Goal: Transaction & Acquisition: Book appointment/travel/reservation

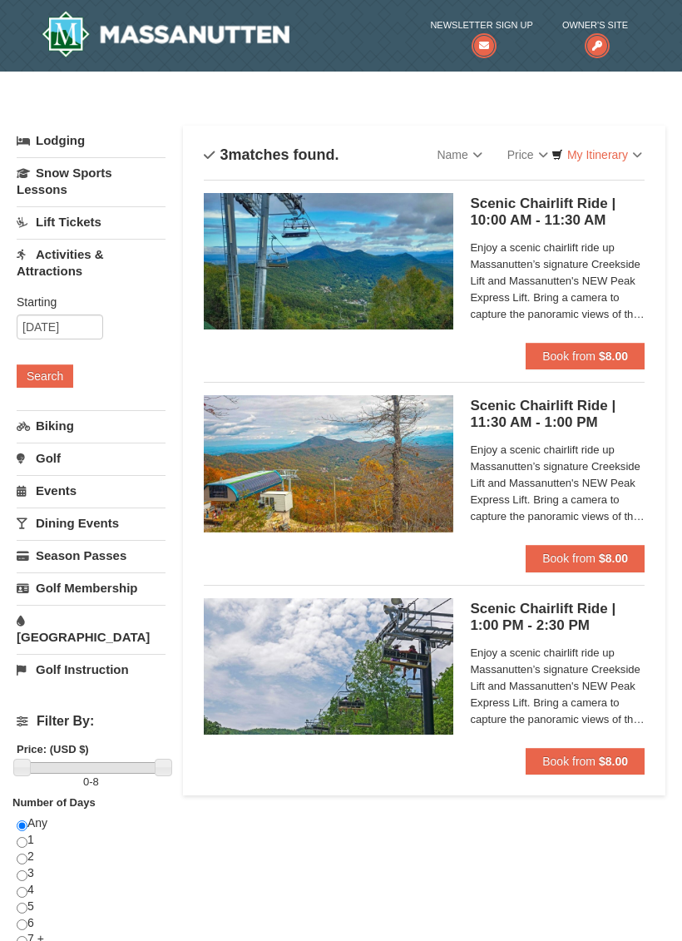
click at [577, 557] on span "Book from" at bounding box center [569, 558] width 53 height 13
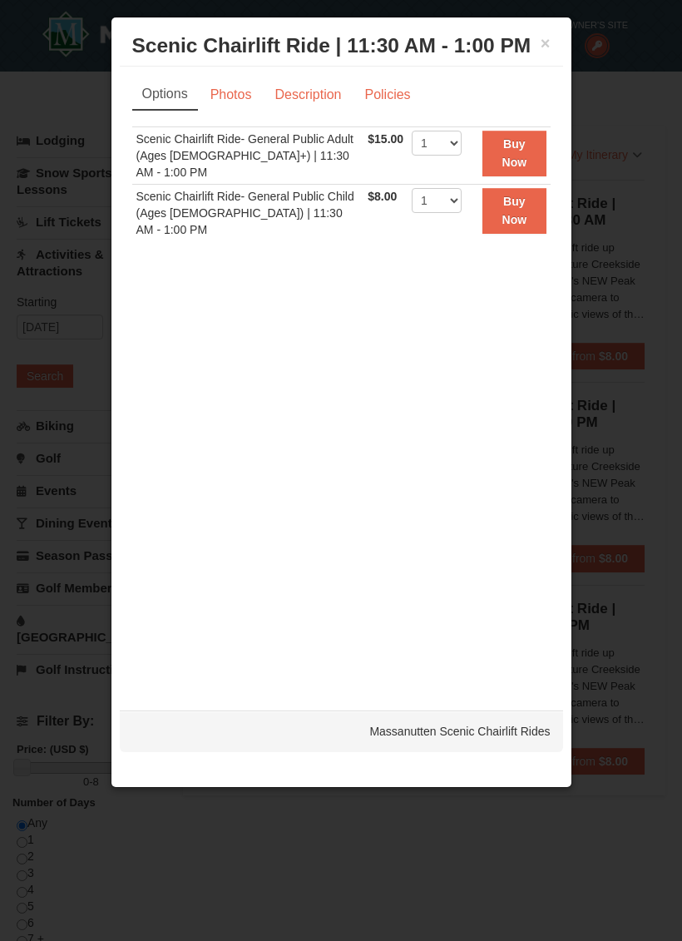
click at [233, 92] on link "Photos" at bounding box center [231, 95] width 63 height 32
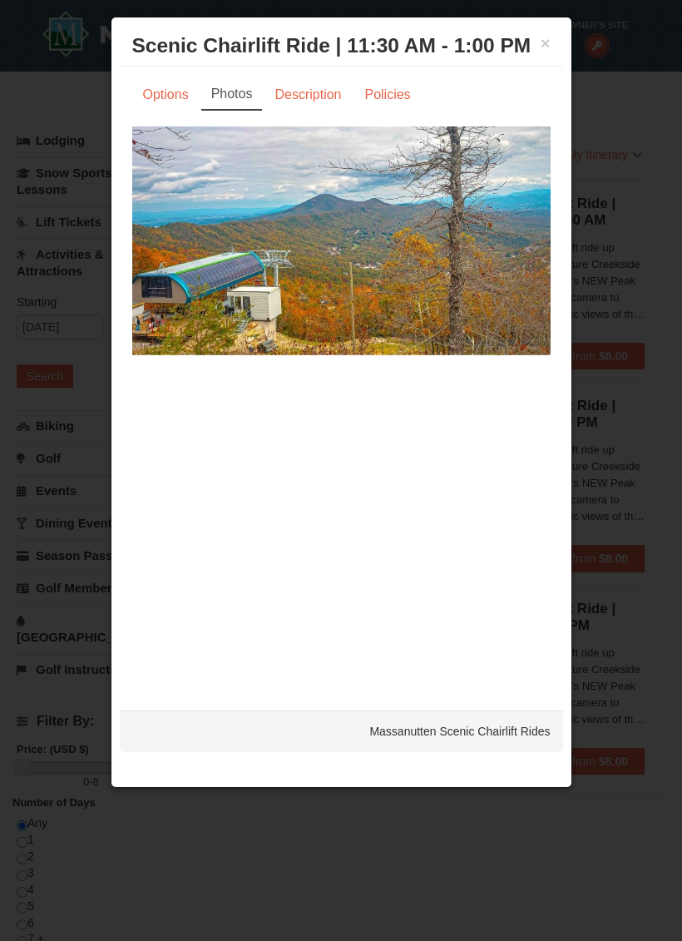
click at [315, 99] on link "Description" at bounding box center [308, 95] width 88 height 32
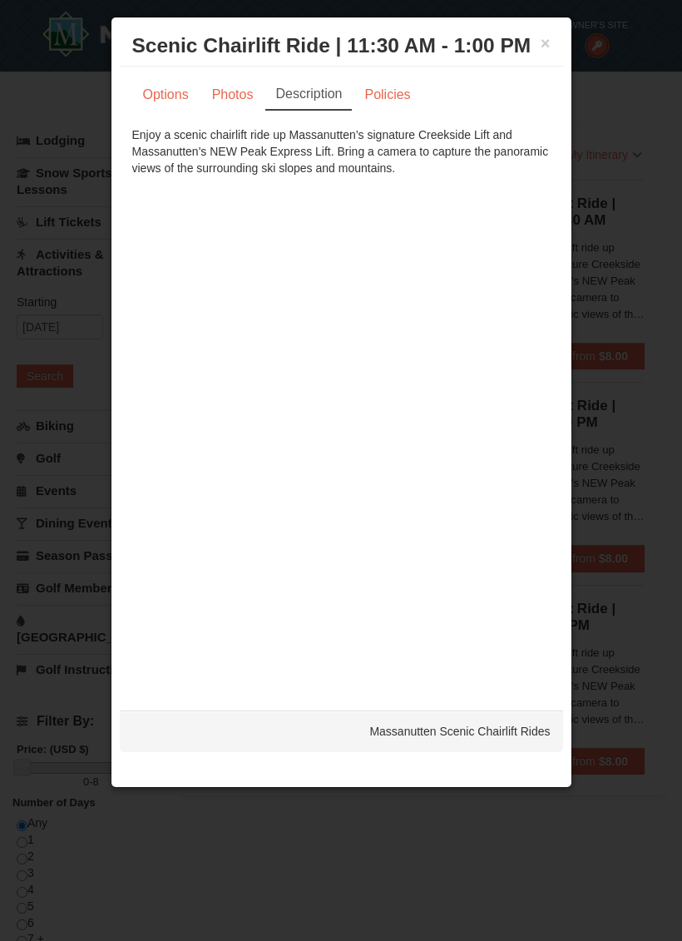
click at [392, 95] on link "Policies" at bounding box center [387, 95] width 67 height 32
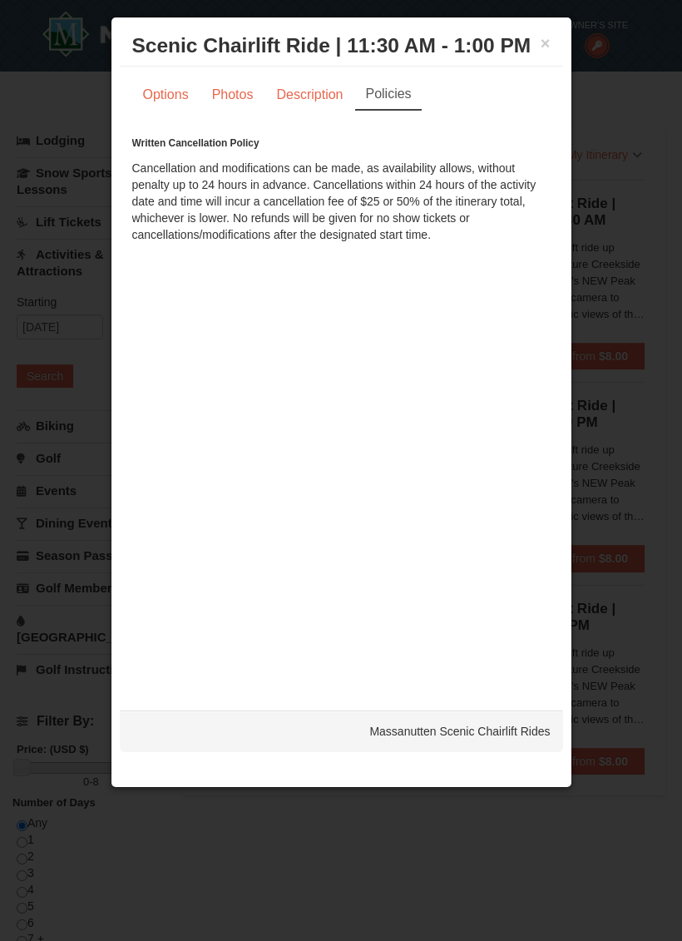
click at [172, 96] on link "Options" at bounding box center [165, 95] width 67 height 32
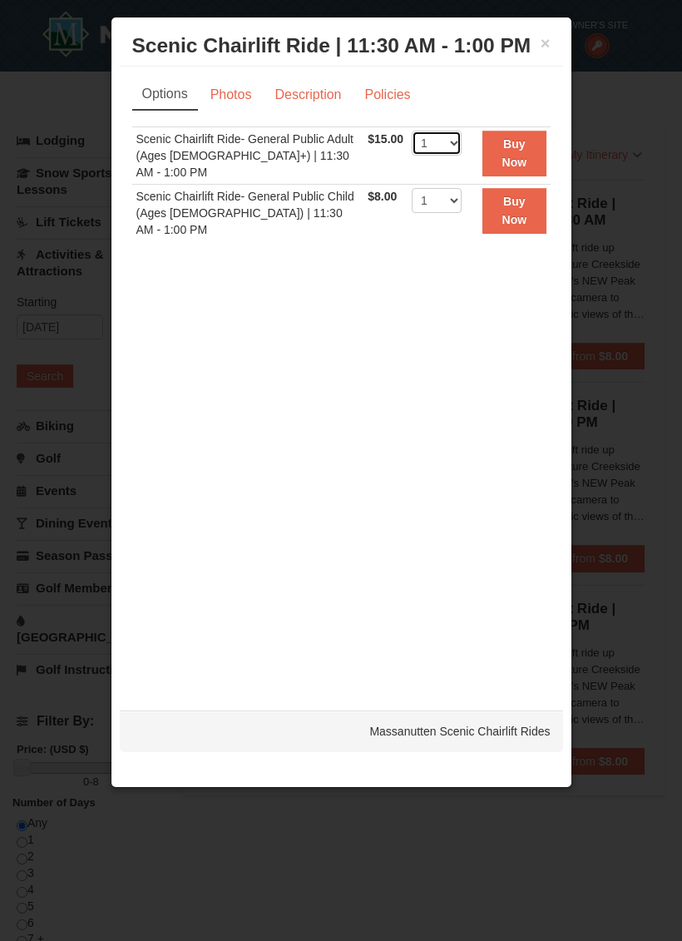
click at [457, 141] on select "1 2 3 4 5 6 7 8 9 10 11 12 13 14 15 16 17 18 19 20 21 22" at bounding box center [437, 143] width 50 height 25
select select "2"
click at [520, 156] on strong "Buy Now" at bounding box center [515, 153] width 25 height 32
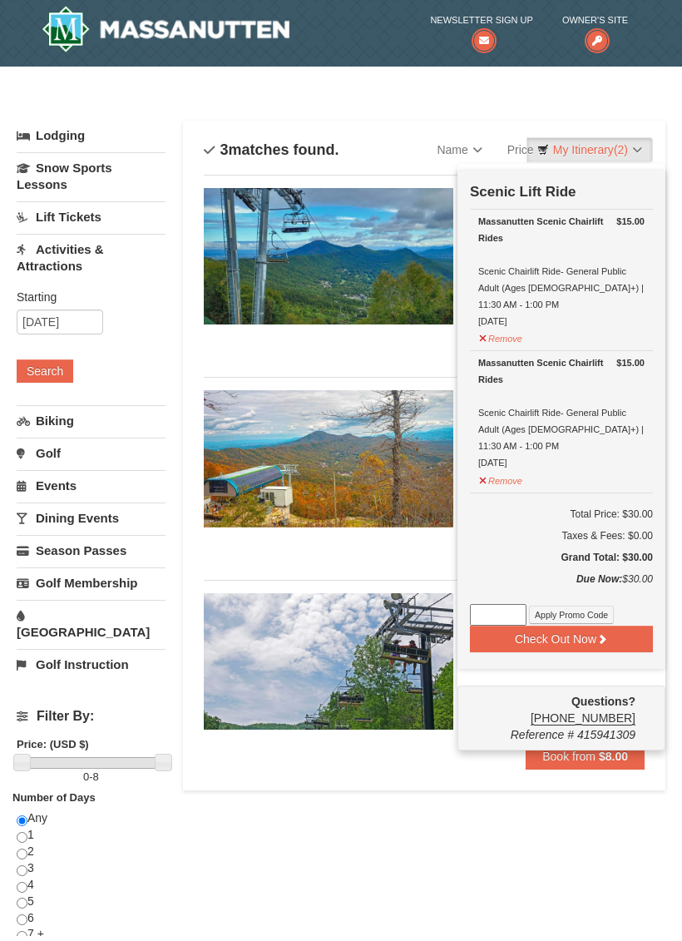
click at [578, 631] on button "Check Out Now" at bounding box center [561, 644] width 183 height 27
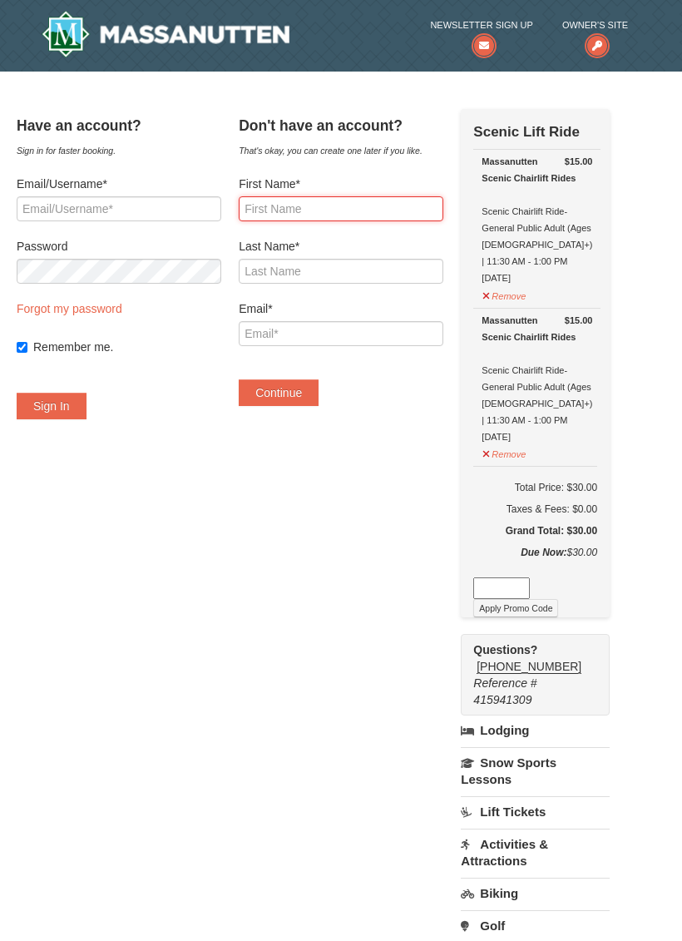
click at [405, 206] on input "First Name*" at bounding box center [341, 208] width 205 height 25
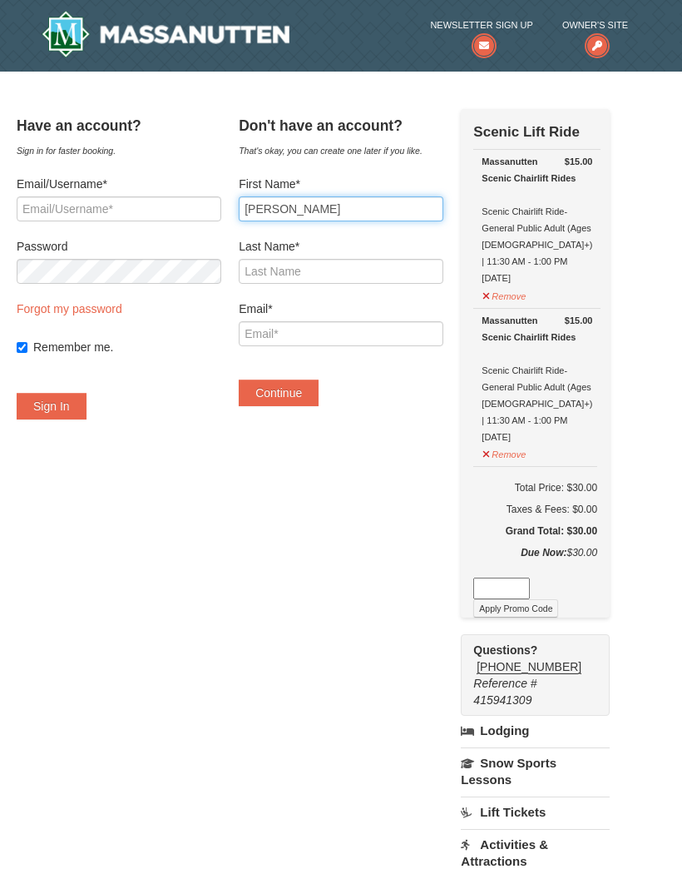
type input "[PERSON_NAME]"
click at [379, 265] on input "Last Name*" at bounding box center [341, 271] width 205 height 25
type input "Bernard"
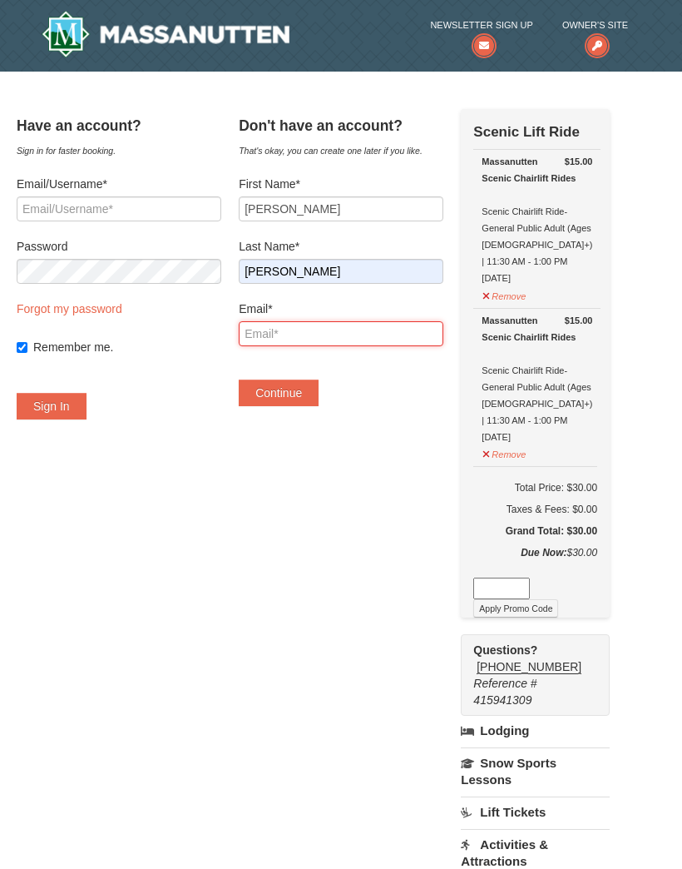
click at [374, 329] on input "Email*" at bounding box center [341, 333] width 205 height 25
type input "[PERSON_NAME][EMAIL_ADDRESS][PERSON_NAME][DOMAIN_NAME]"
click at [295, 392] on button "Continue" at bounding box center [279, 392] width 80 height 27
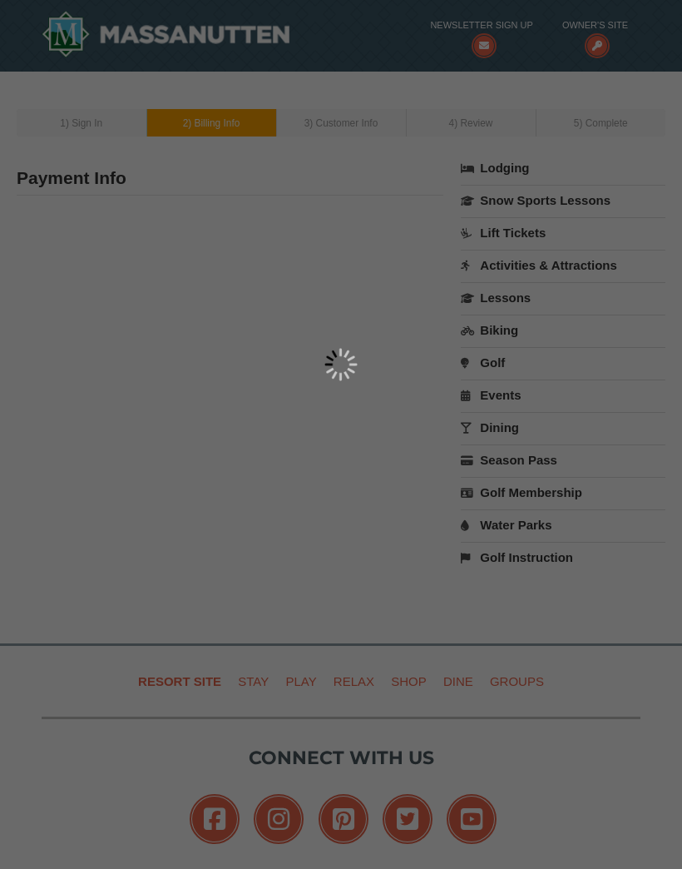
type input "[PERSON_NAME]"
type input "[PERSON_NAME][EMAIL_ADDRESS][PERSON_NAME][DOMAIN_NAME]"
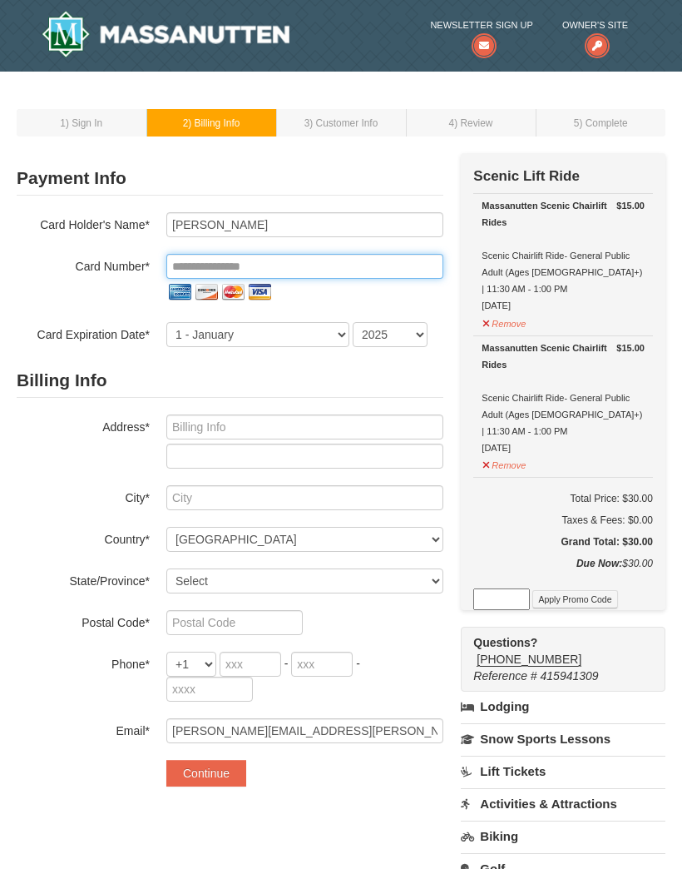
click at [371, 267] on input "tel" at bounding box center [304, 266] width 277 height 25
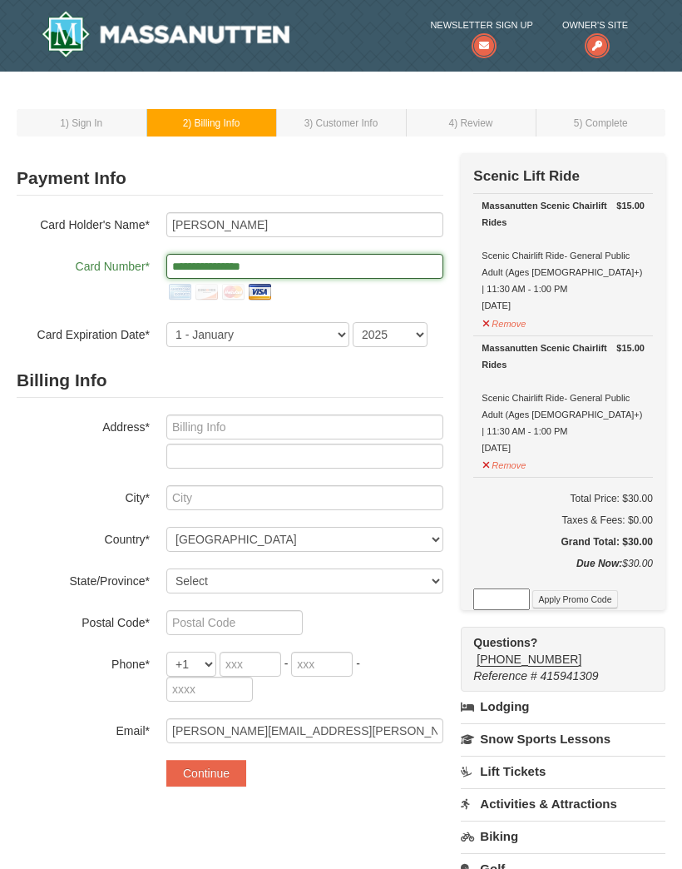
type input "**********"
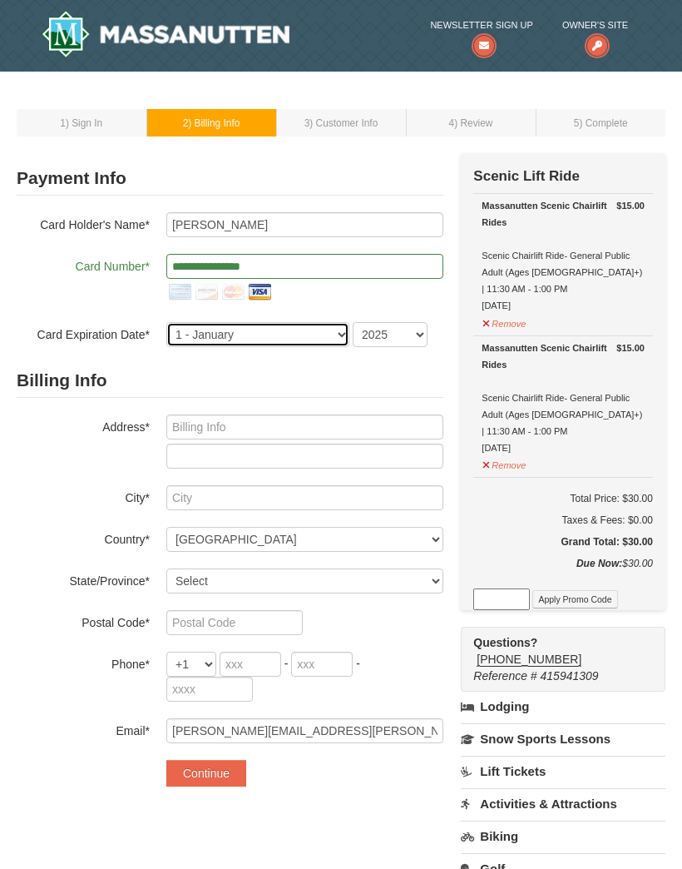
click at [233, 328] on select "1 - January 2 - February 3 - March 4 - April 5 - May 6 - June 7 - July 8 - Augu…" at bounding box center [257, 334] width 183 height 25
select select "5"
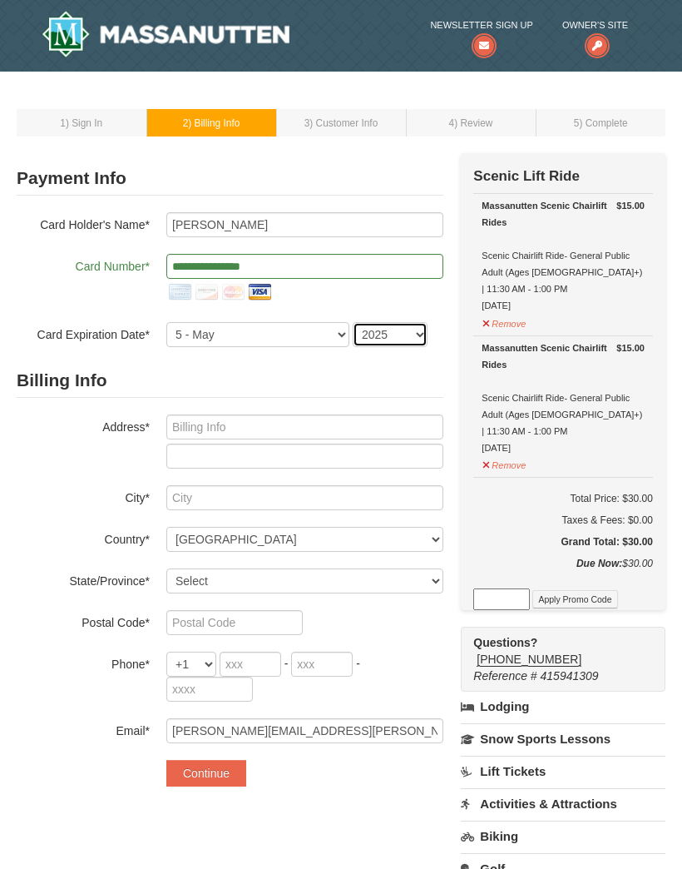
click at [423, 330] on select "2025 2026 2027 2028 2029 2030 2031 2032 2033 2034" at bounding box center [390, 334] width 75 height 25
select select "2028"
click at [206, 421] on input "text" at bounding box center [304, 426] width 277 height 25
type input "8499 Grasty Goldmine Rd"
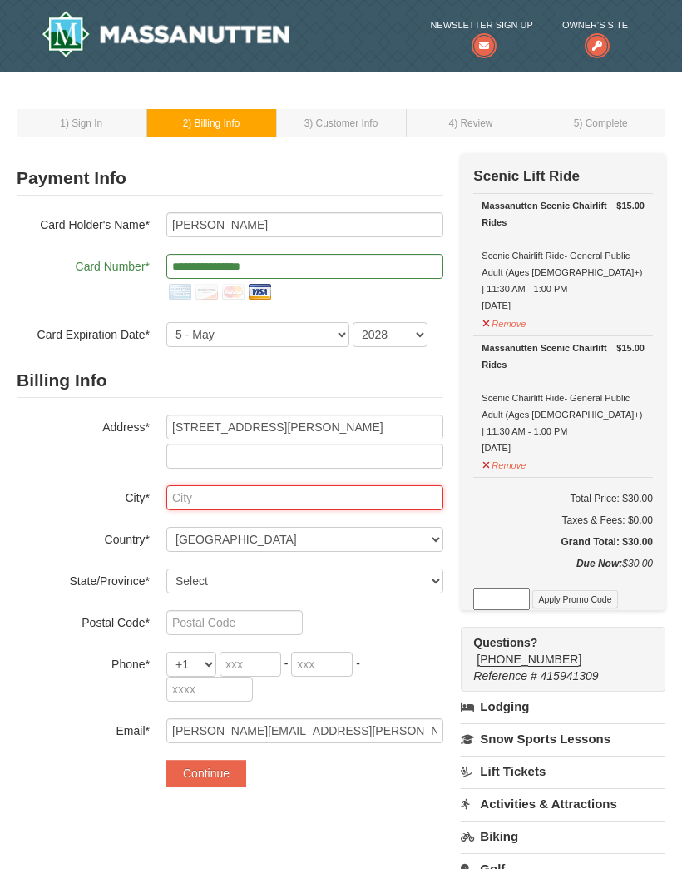
type input "Rhoadesville"
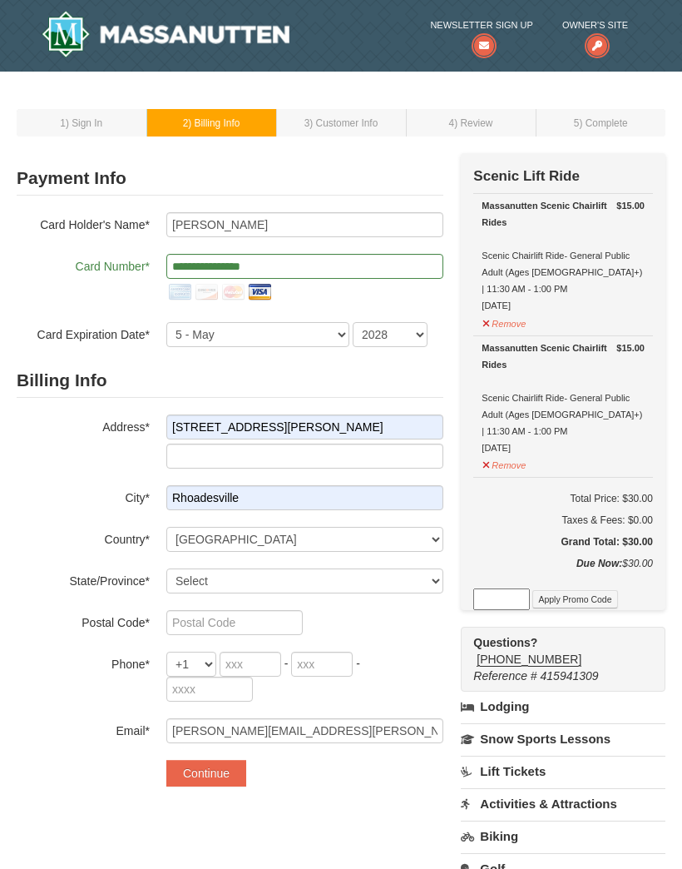
select select "VA"
type input "22542"
type input "703"
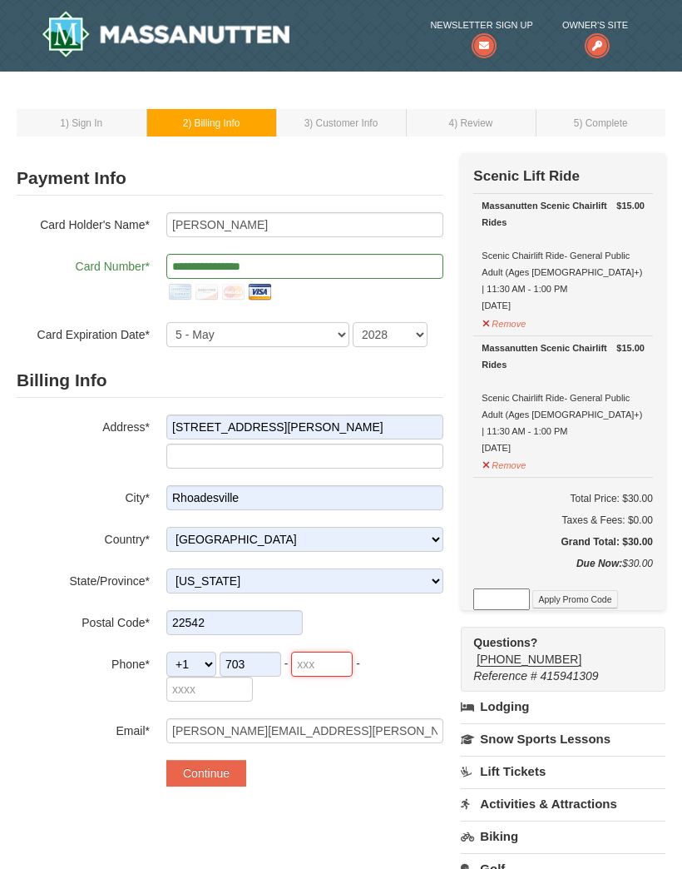
type input "969"
type input "5753"
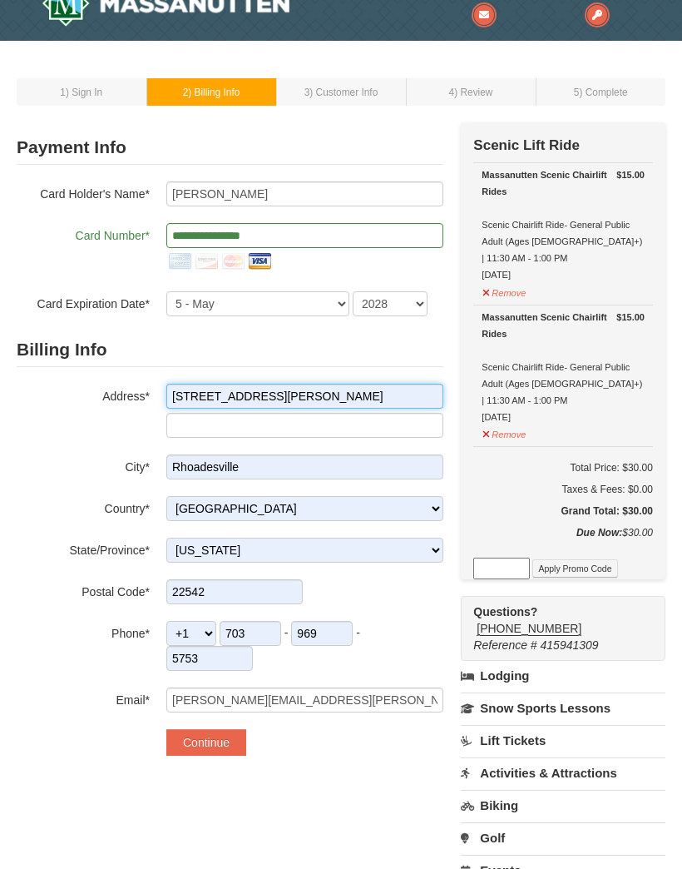
scroll to position [31, 0]
click at [337, 634] on input "969" at bounding box center [322, 633] width 62 height 25
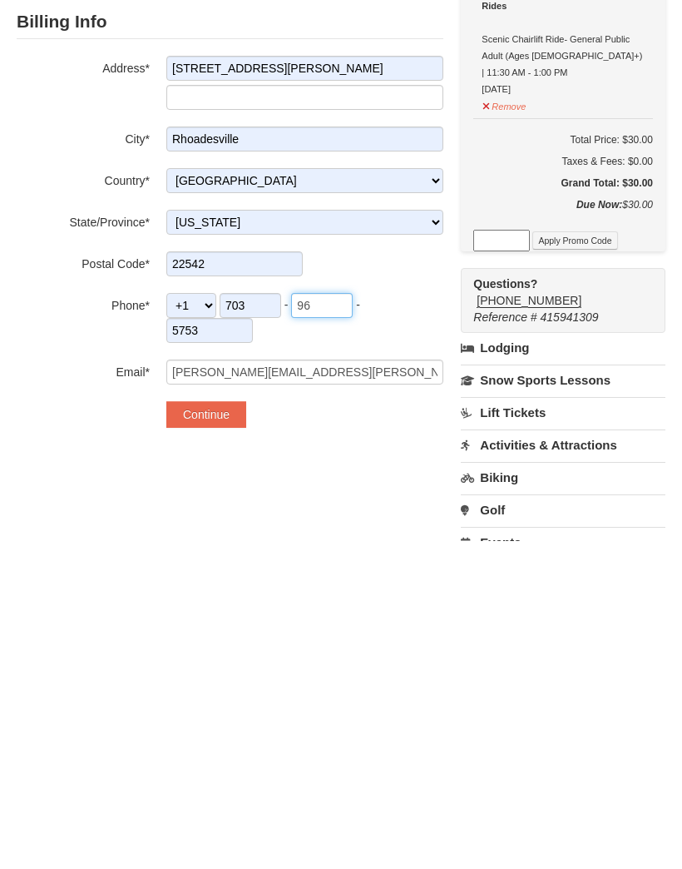
type input "9"
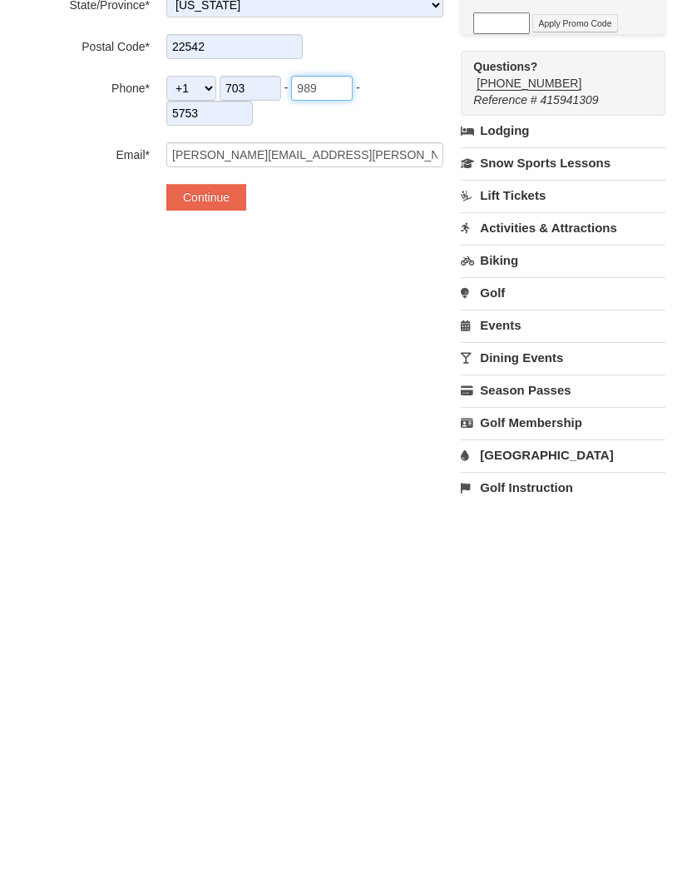
scroll to position [260, 0]
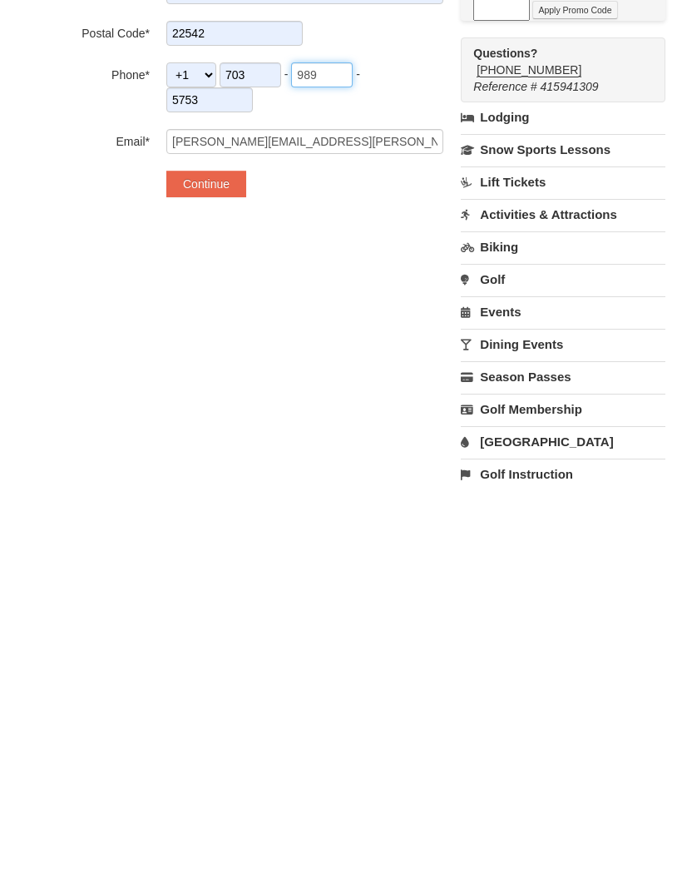
type input "989"
click at [206, 500] on button "Continue" at bounding box center [206, 513] width 80 height 27
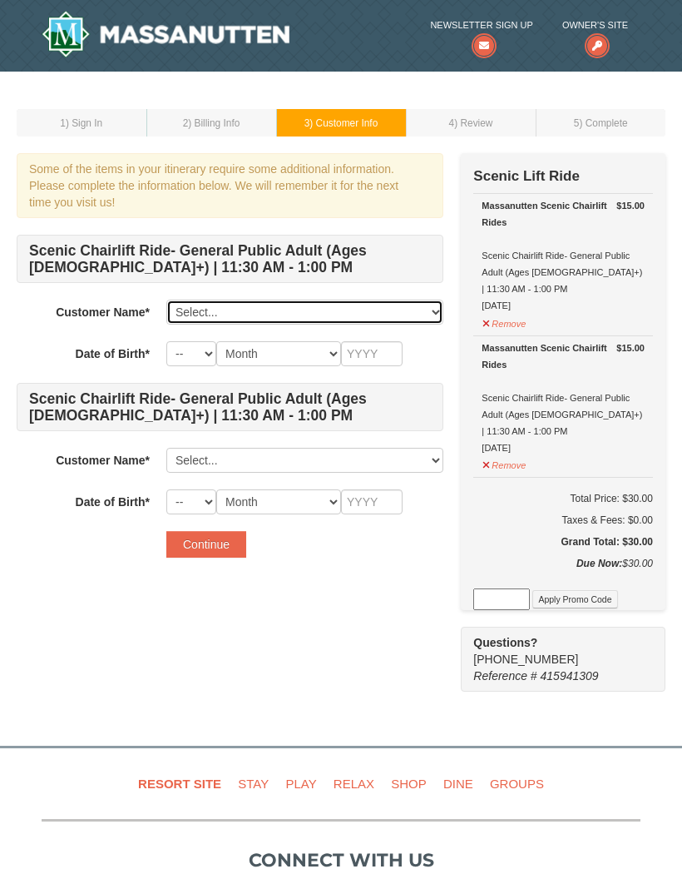
click at [217, 305] on select "Select... Jake Bernard Add New..." at bounding box center [304, 312] width 277 height 25
select select "28238768"
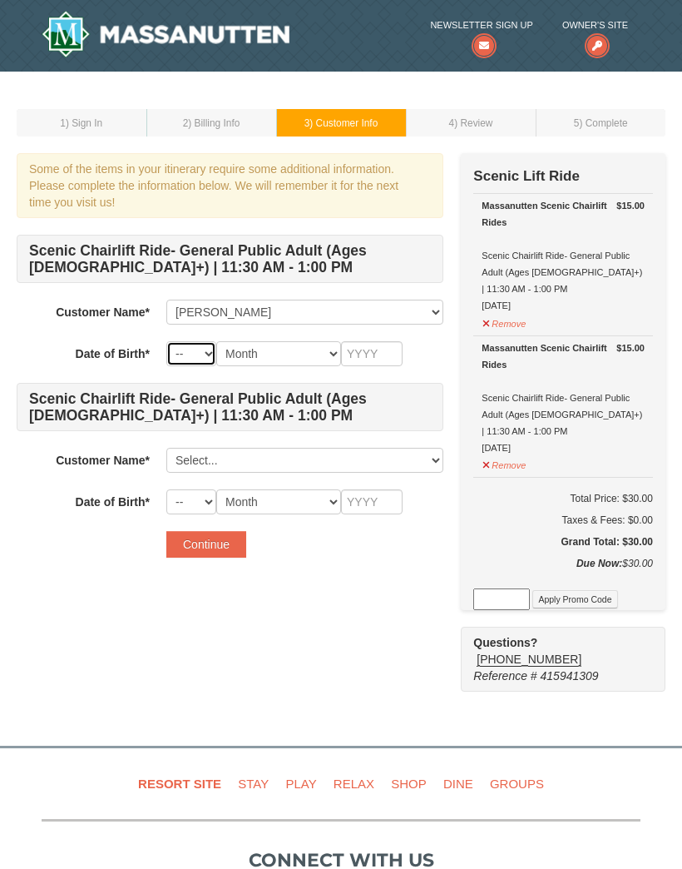
click at [189, 343] on select "-- 01 02 03 04 05 06 07 08 09 10 11 12 13 14 15 16 17 18 19 20 21 22 23 24 25 2…" at bounding box center [191, 353] width 50 height 25
select select "30"
click at [296, 355] on select "Month January February March April May June July August September October Novem…" at bounding box center [278, 353] width 125 height 25
select select "07"
click at [374, 358] on input "text" at bounding box center [372, 353] width 62 height 25
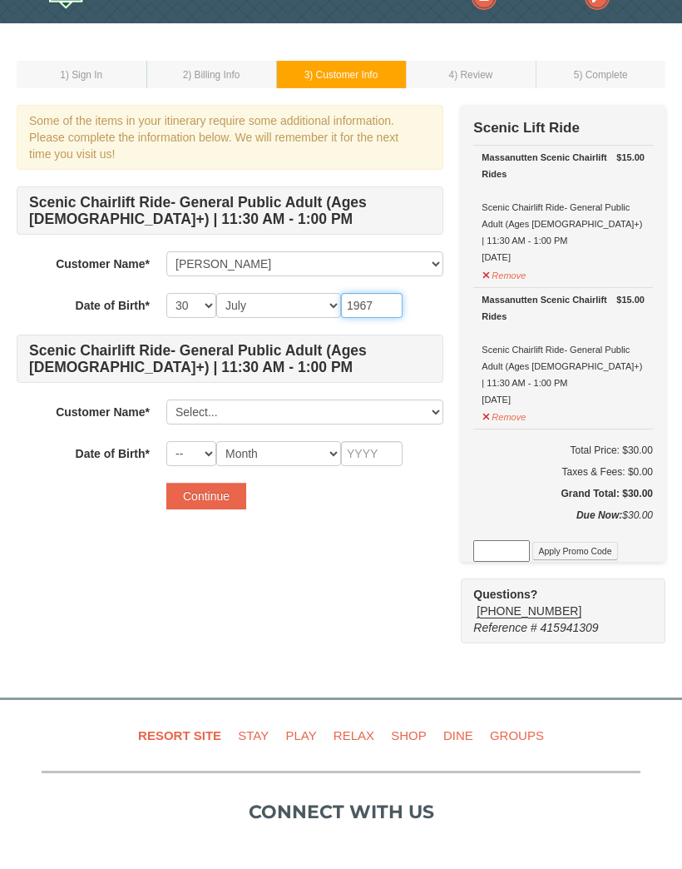
type input "1967"
click at [227, 448] on select "Select... Jake Bernard Add New..." at bounding box center [304, 460] width 277 height 25
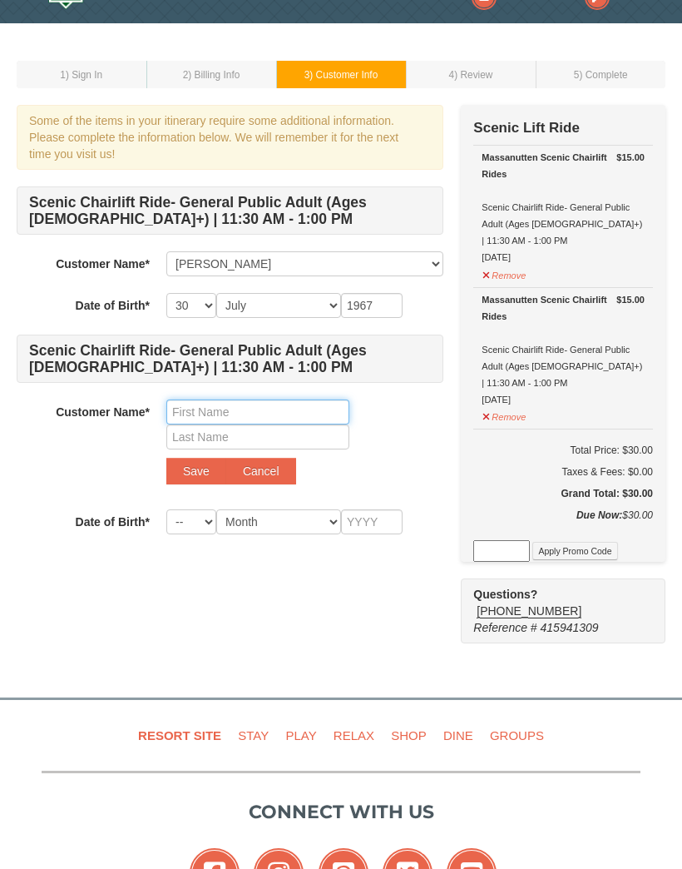
click at [206, 414] on input "text" at bounding box center [257, 411] width 183 height 25
type input "Bobbie"
click at [207, 435] on input "text" at bounding box center [257, 436] width 183 height 25
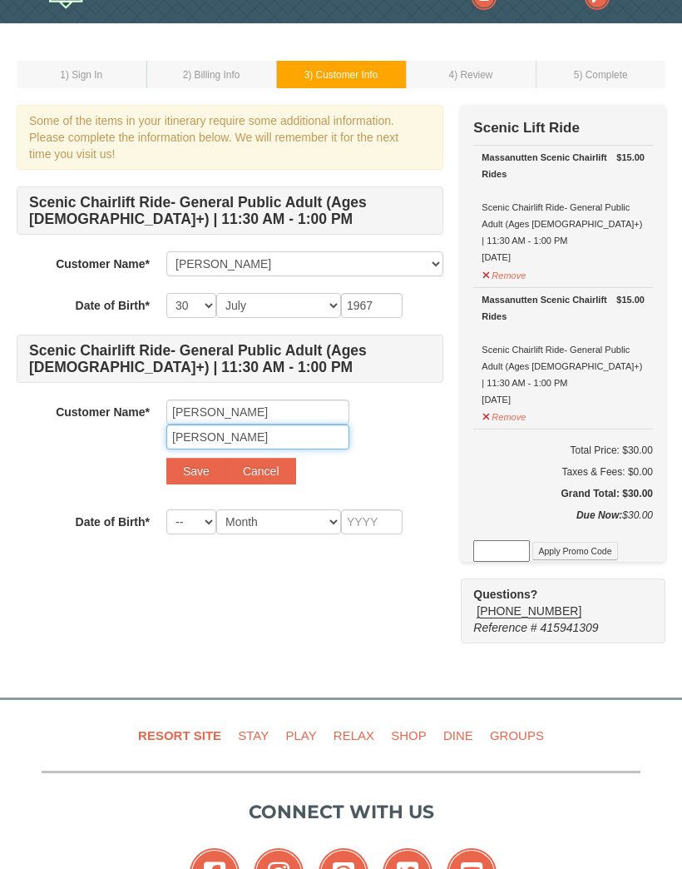
type input "[PERSON_NAME]"
click at [182, 515] on select "-- 01 02 03 04 05 06 07 08 09 10 11 12 13 14 15 16 17 18 19 20 21 22 23 24 25 2…" at bounding box center [191, 521] width 50 height 25
select select "04"
click at [274, 513] on select "Month January February March April May June July August September October Novem…" at bounding box center [278, 521] width 125 height 25
select select "08"
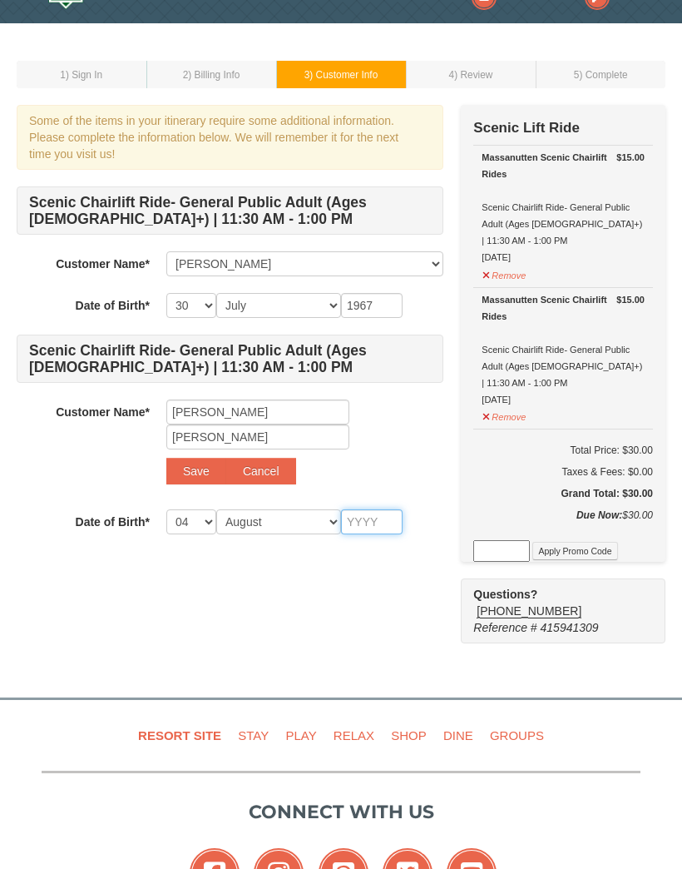
click at [367, 517] on input "text" at bounding box center [372, 521] width 62 height 25
type input "1971"
click at [193, 480] on button "Save" at bounding box center [196, 471] width 60 height 27
select select
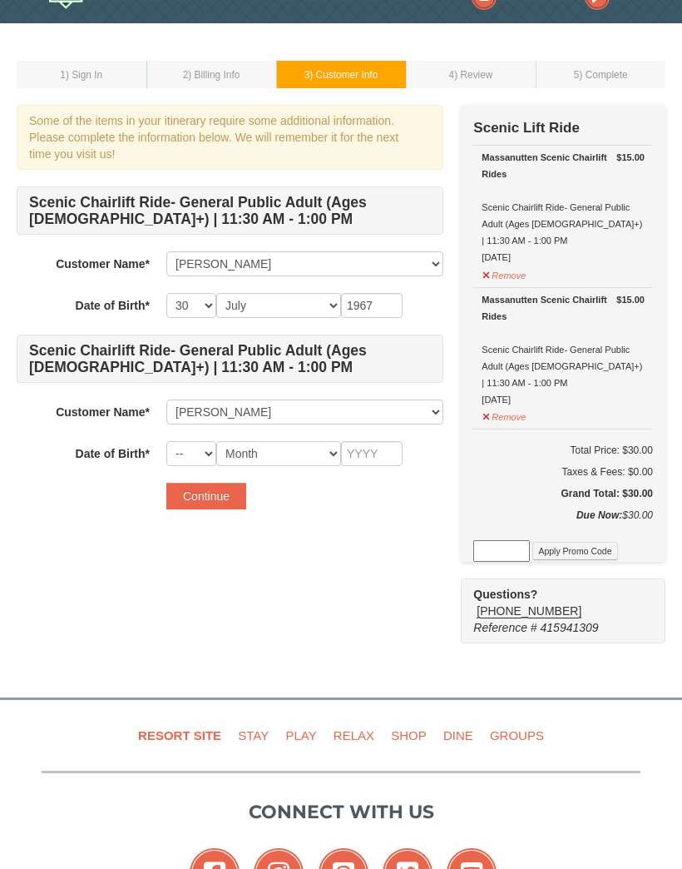
click at [201, 483] on button "Continue" at bounding box center [206, 496] width 80 height 27
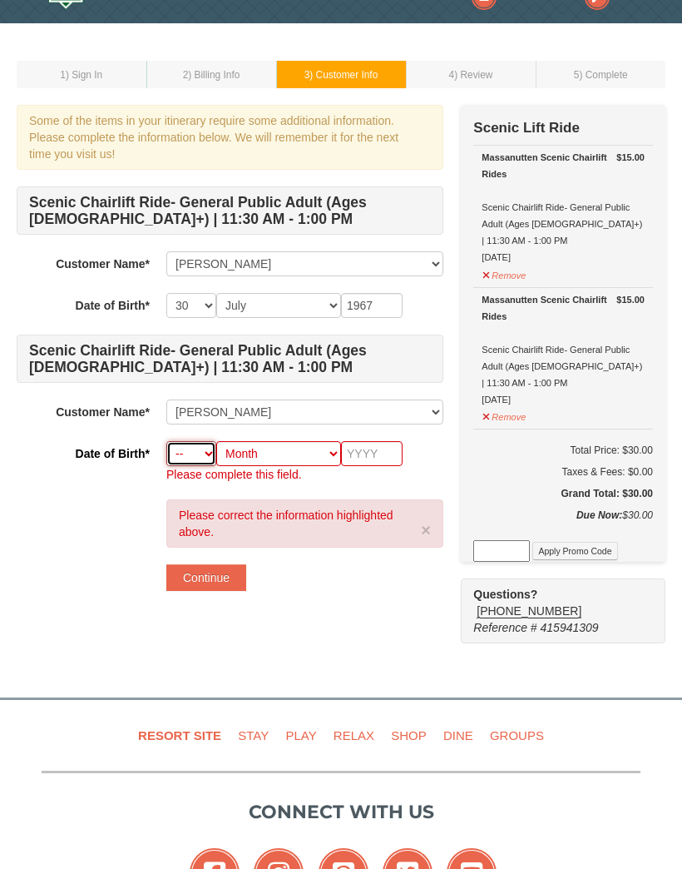
click at [184, 461] on select "-- 01 02 03 04 05 06 07 08 09 10 11 12 13 14 15 16 17 18 19 20 21 22 23 24 25 2…" at bounding box center [191, 453] width 50 height 25
select select "04"
click at [300, 447] on select "Month January February March April May June July August September October Novem…" at bounding box center [278, 453] width 125 height 25
select select "08"
click at [379, 449] on input "text" at bounding box center [372, 453] width 62 height 25
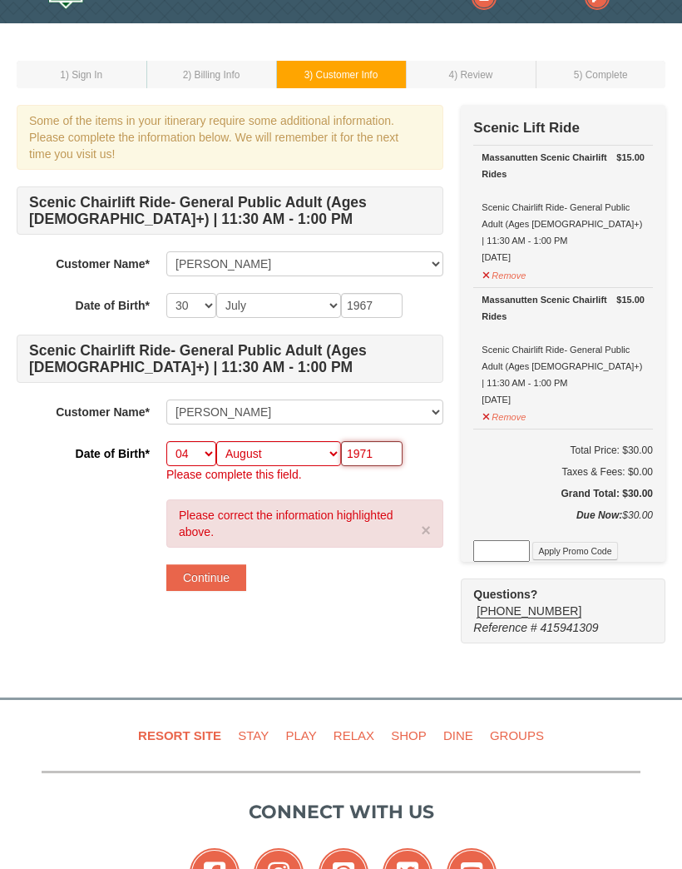
type input "1971"
click at [227, 572] on button "Continue" at bounding box center [206, 577] width 80 height 27
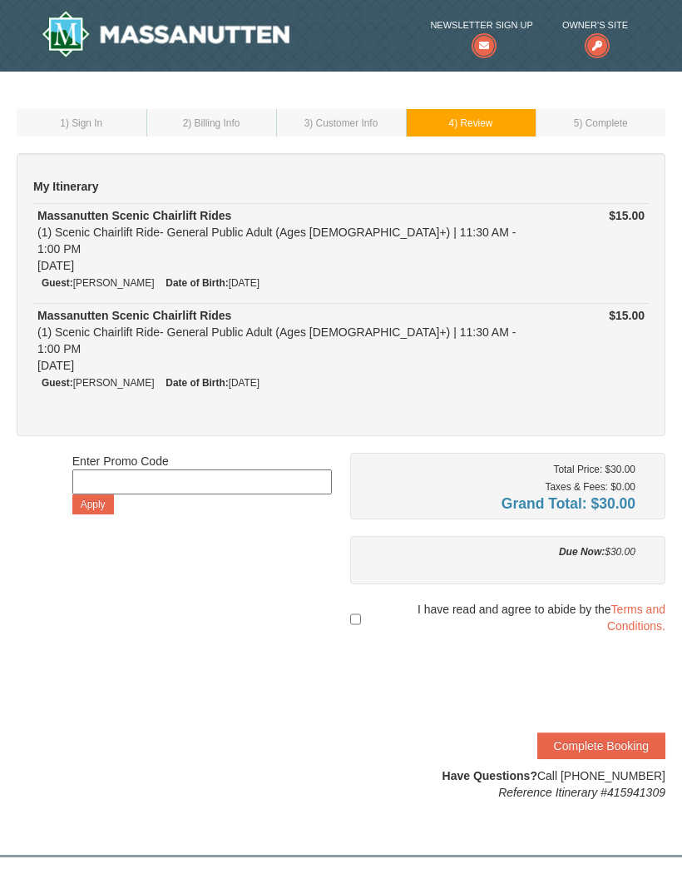
click at [346, 577] on div "Enter Promo Code Apply Total Price: $30.00 Taxes & Fees: $0.00 Grand Total: $30…" at bounding box center [341, 627] width 649 height 348
click at [356, 604] on input "checkbox" at bounding box center [355, 619] width 11 height 30
checkbox input "true"
click at [620, 732] on button "Complete Booking" at bounding box center [602, 745] width 128 height 27
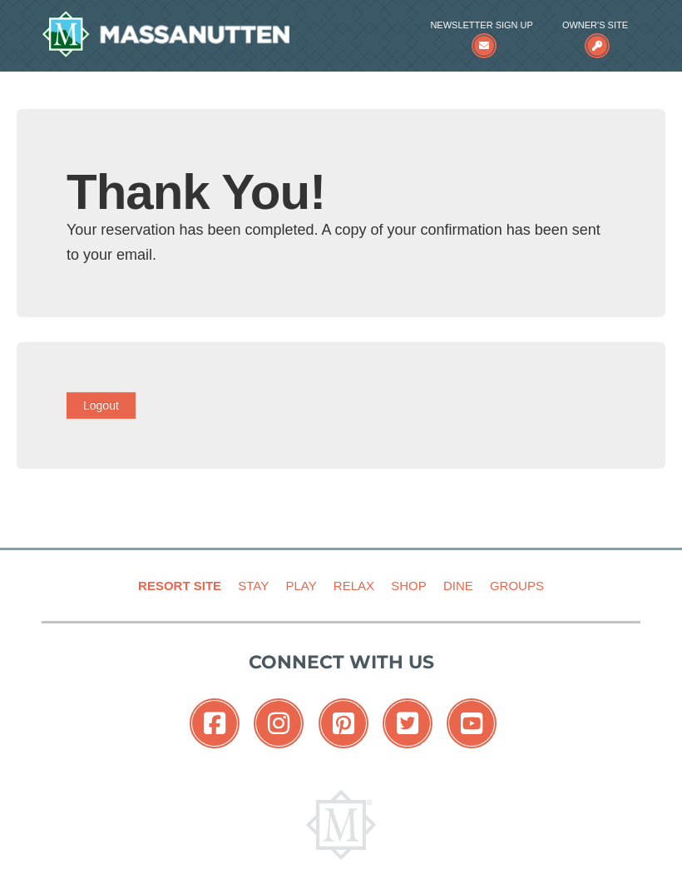
type input "[PERSON_NAME][EMAIL_ADDRESS][PERSON_NAME][DOMAIN_NAME]"
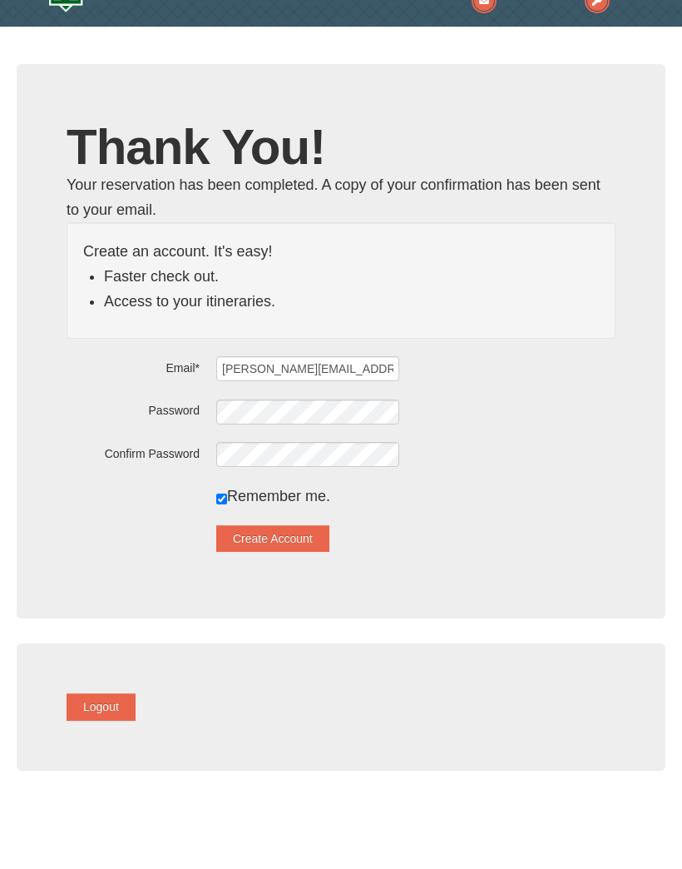
click at [305, 570] on button "Create Account" at bounding box center [272, 583] width 113 height 27
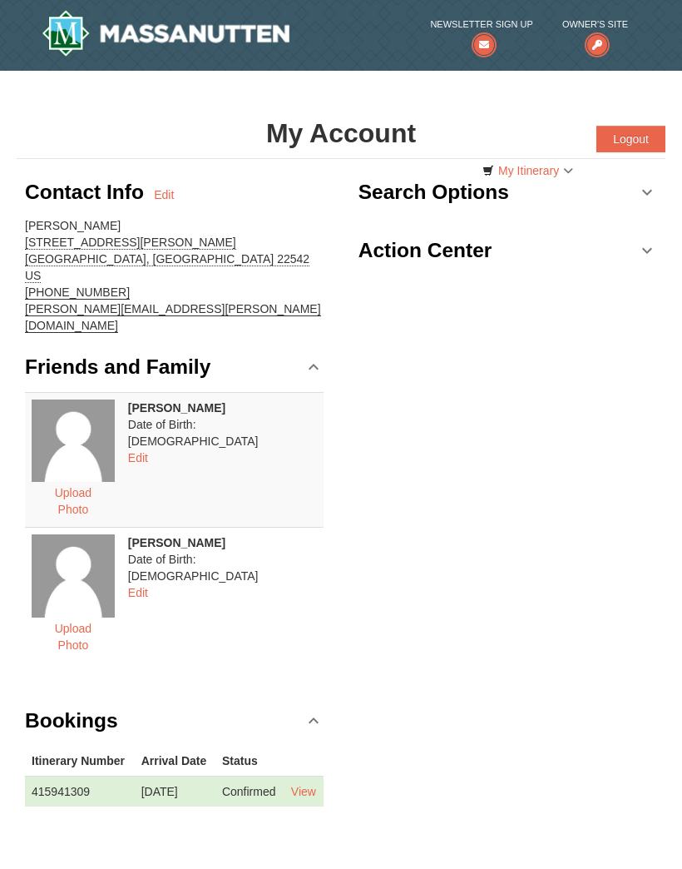
scroll to position [1, 0]
